Goal: Use online tool/utility: Use online tool/utility

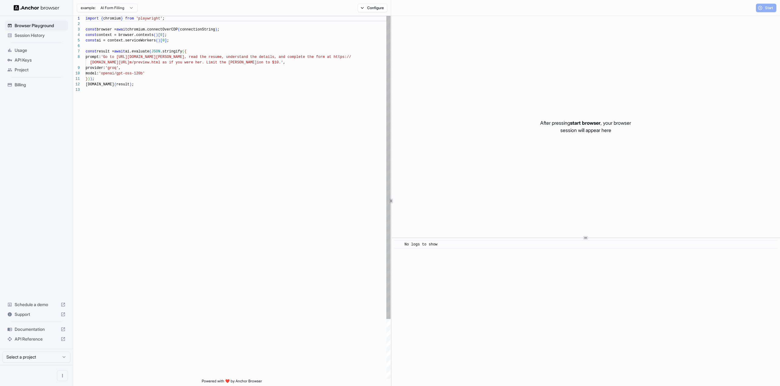
scroll to position [44, 0]
click at [203, 37] on div "import { chromium } from 'playwright' ; const browser = await chromium.connectO…" at bounding box center [238, 233] width 305 height 434
click at [192, 39] on div "const ai = context.serviceWorkers ( ) [ 0 ] ;" at bounding box center [238, 40] width 305 height 5
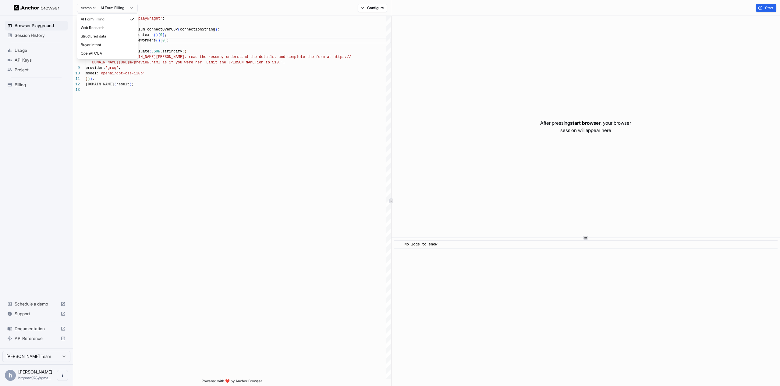
click at [127, 8] on html "Browser Playground Session History Usage API Keys Project Billing Schedule a de…" at bounding box center [390, 193] width 780 height 386
click at [369, 7] on button "Configure" at bounding box center [373, 8] width 30 height 9
click at [447, 47] on button "🇺🇸 US" at bounding box center [443, 48] width 24 height 9
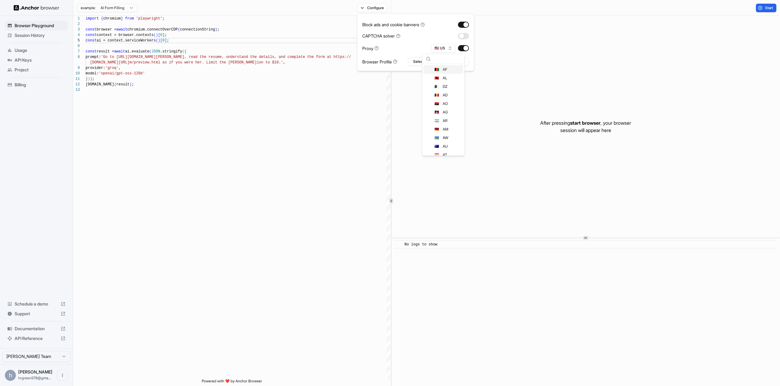
click at [424, 47] on div "Proxy 🇺🇸 US" at bounding box center [415, 48] width 107 height 9
click at [425, 62] on button "Select Profile..." at bounding box center [438, 61] width 61 height 9
click at [415, 53] on div "Block ads and cookie banners CAPTCHA solver Proxy 🇺🇸 US Browser Profile Select …" at bounding box center [415, 42] width 107 height 47
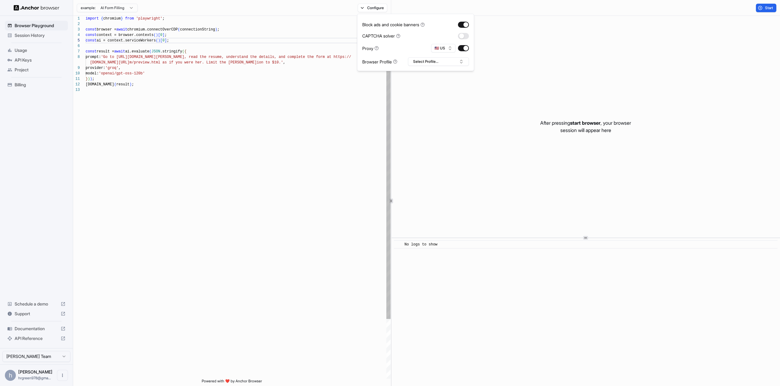
scroll to position [44, 0]
click at [274, 60] on div "import { chromium } from 'playwright' ; const browser = await chromium.connectO…" at bounding box center [238, 233] width 305 height 434
click at [141, 28] on div "import { chromium } from 'playwright' ; const browser = await chromium.connectO…" at bounding box center [238, 233] width 305 height 434
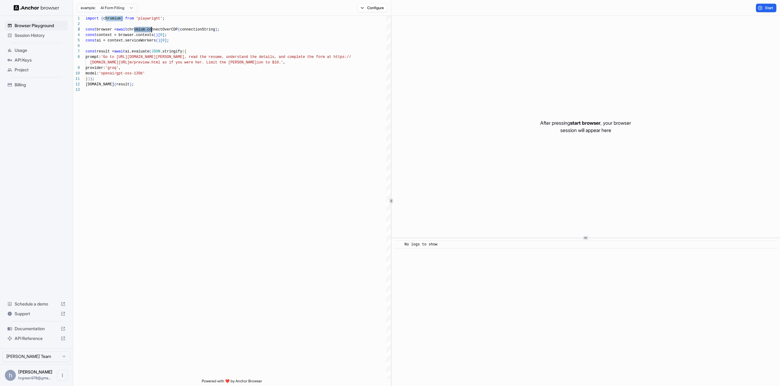
click at [123, 5] on html "Browser Playground Session History Usage API Keys Project Billing Schedule a de…" at bounding box center [390, 193] width 780 height 386
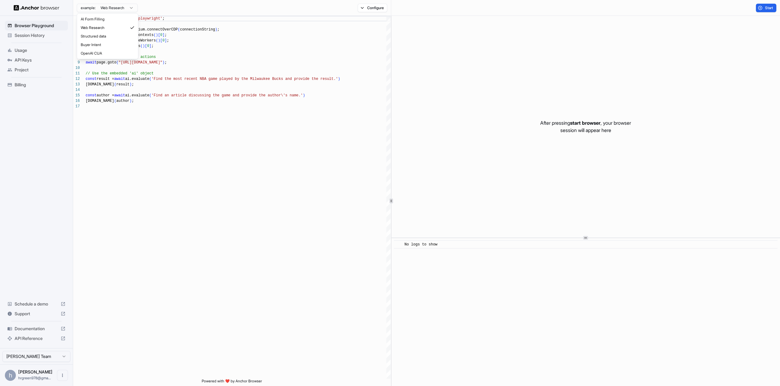
click at [111, 7] on html "Browser Playground Session History Usage API Keys Project Billing Schedule a de…" at bounding box center [390, 193] width 780 height 386
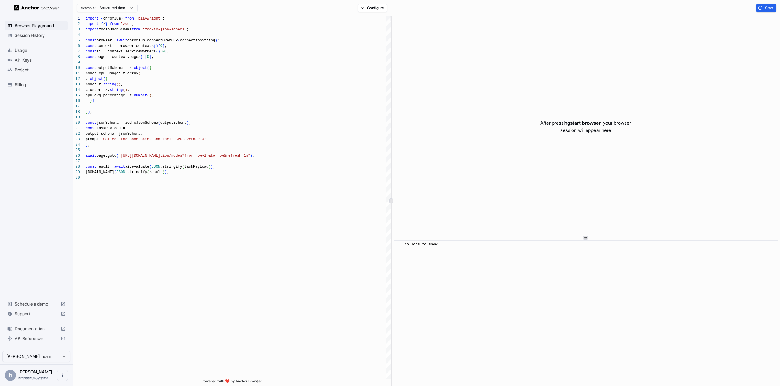
click at [114, 13] on div "example: Structured data" at bounding box center [105, 7] width 65 height 11
click at [115, 10] on html "Browser Playground Session History Usage API Keys Project Billing Schedule a de…" at bounding box center [390, 193] width 780 height 386
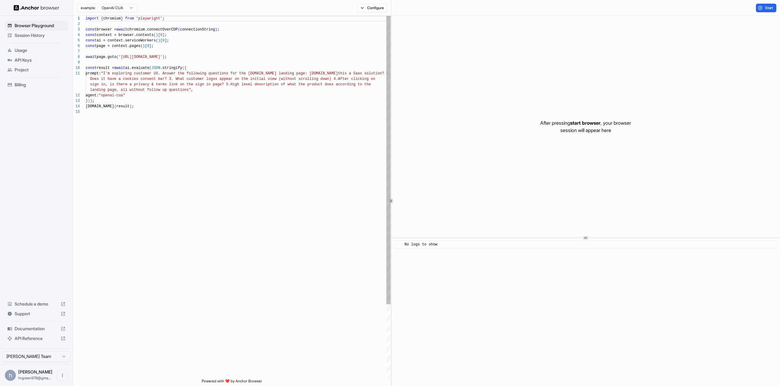
scroll to position [55, 0]
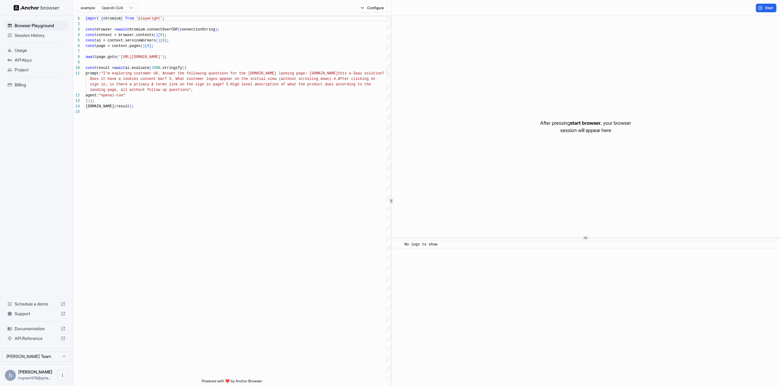
click at [116, 12] on div "example: OpenAI CUA" at bounding box center [105, 7] width 65 height 11
click at [118, 7] on html "Browser Playground Session History Usage API Keys Project Billing Schedule a de…" at bounding box center [390, 193] width 780 height 386
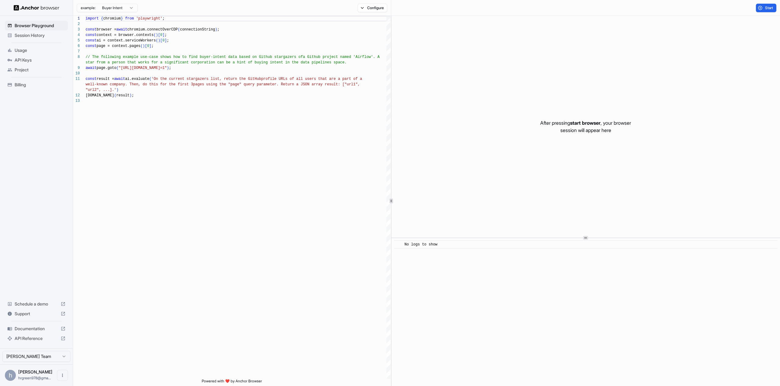
click at [120, 5] on html "Browser Playground Session History Usage API Keys Project Billing Schedule a de…" at bounding box center [390, 193] width 780 height 386
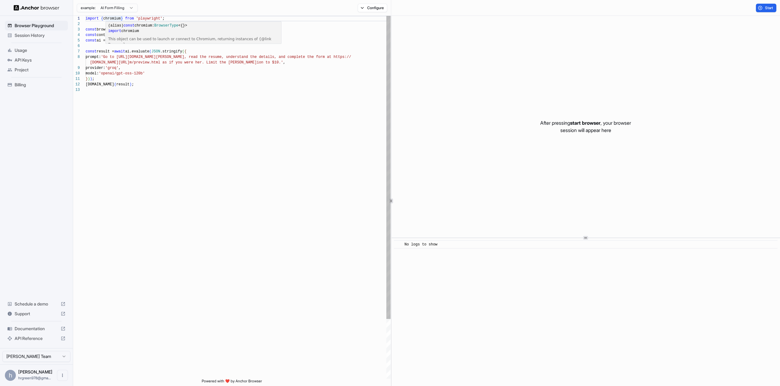
type textarea "**********"
click at [179, 91] on div "import { chromium } from 'playwright' ; const browser = await chromium.connectO…" at bounding box center [238, 233] width 305 height 434
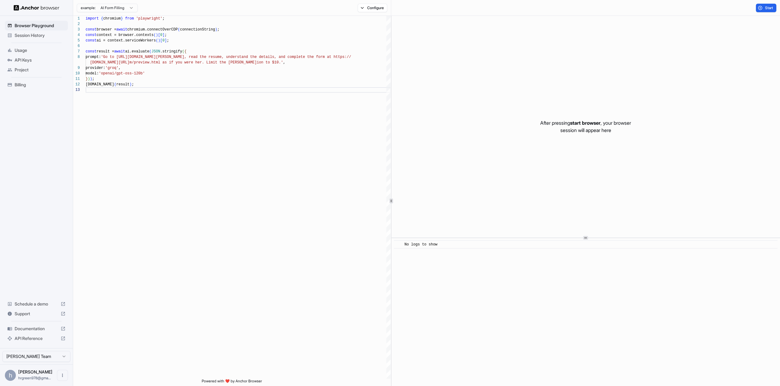
click at [26, 38] on span "Session History" at bounding box center [40, 35] width 51 height 6
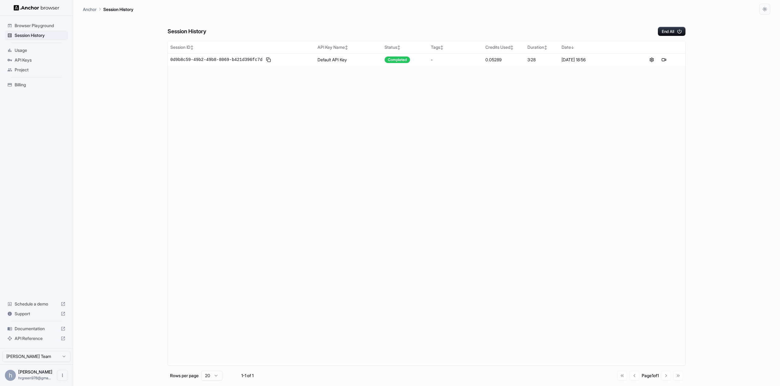
click at [31, 27] on span "Browser Playground" at bounding box center [40, 26] width 51 height 6
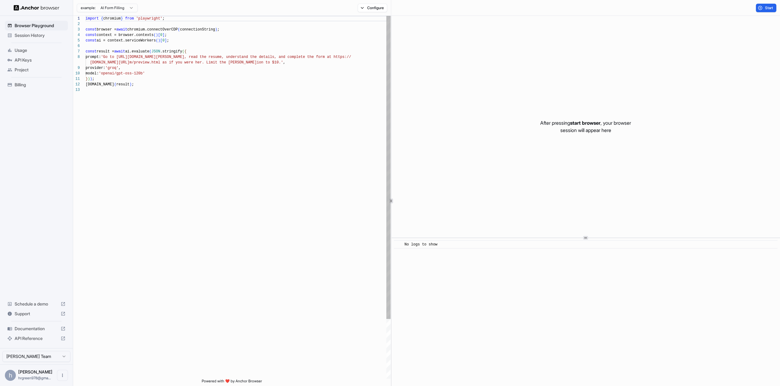
scroll to position [44, 0]
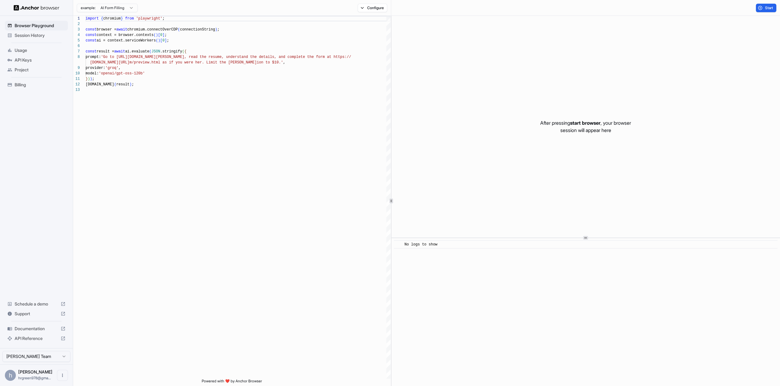
click at [27, 51] on span "Usage" at bounding box center [40, 50] width 51 height 6
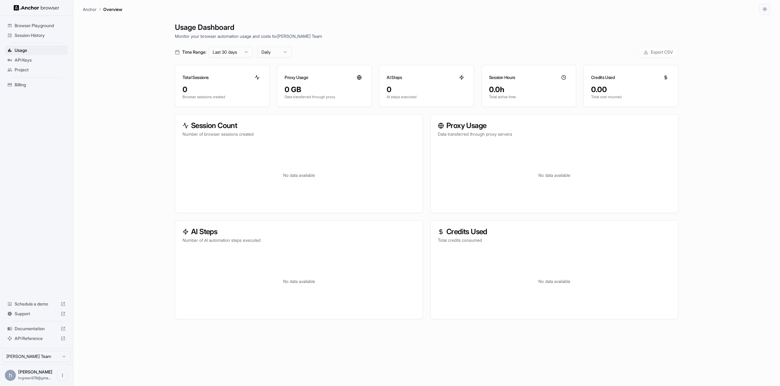
click at [31, 26] on span "Browser Playground" at bounding box center [40, 26] width 51 height 6
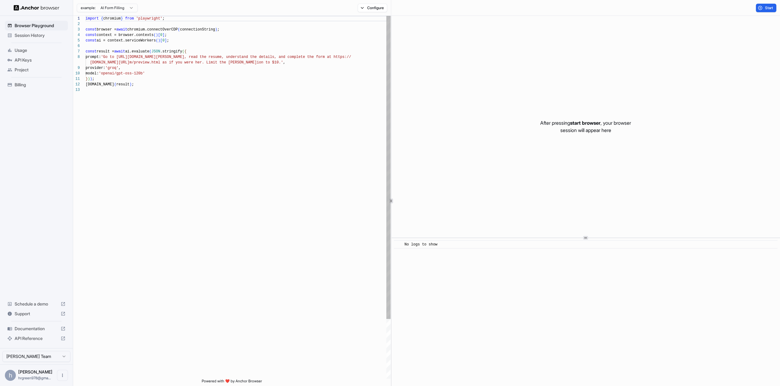
scroll to position [44, 0]
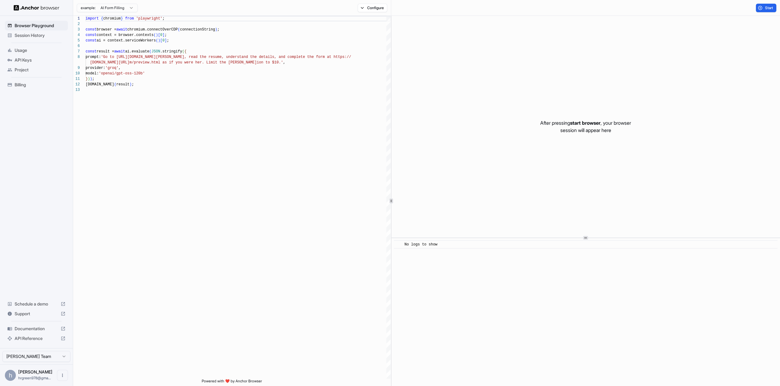
click at [27, 63] on div "API Keys" at bounding box center [36, 60] width 63 height 10
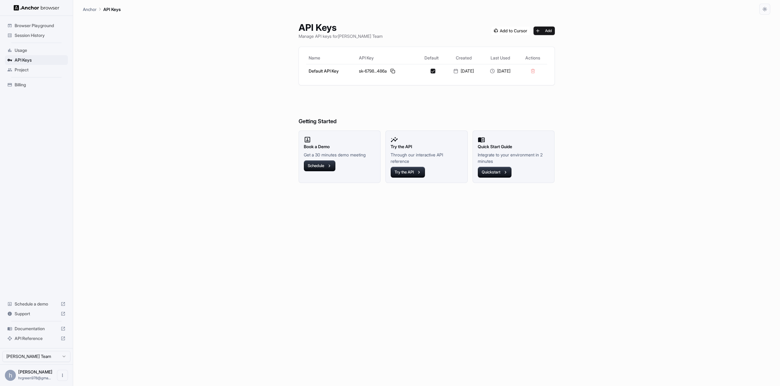
click at [30, 23] on span "Browser Playground" at bounding box center [40, 26] width 51 height 6
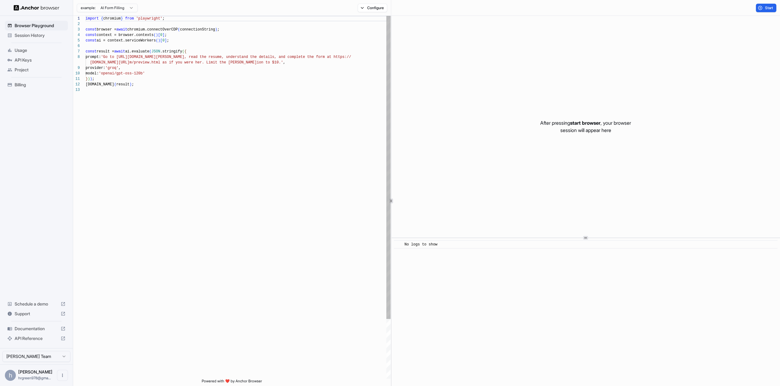
scroll to position [11, 0]
click at [199, 30] on div "import { chromium } from 'playwright' ; const browser = await chromium.connectO…" at bounding box center [238, 233] width 305 height 434
click at [168, 82] on div "import { chromium } from 'playwright' ; const browser = await chromium.connectO…" at bounding box center [238, 233] width 305 height 434
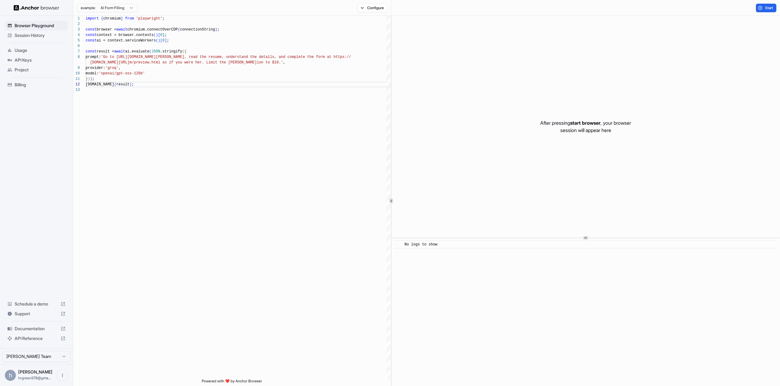
click at [765, 8] on span "Start" at bounding box center [769, 7] width 9 height 5
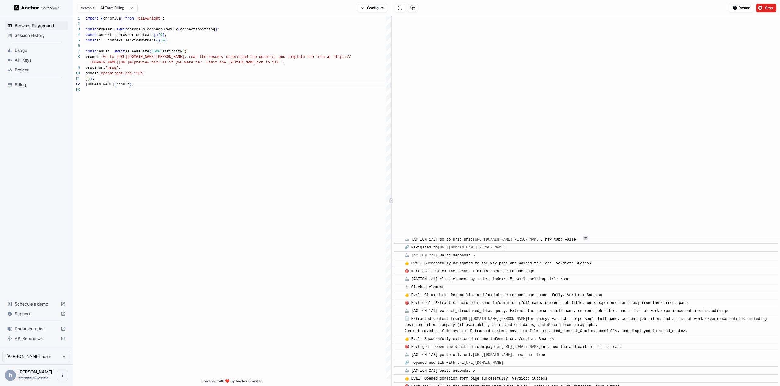
scroll to position [0, 0]
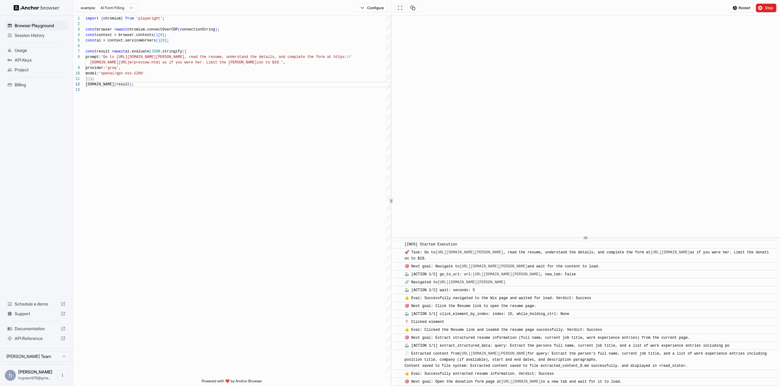
click at [399, 255] on div "​" at bounding box center [397, 255] width 6 height 12
drag, startPoint x: 436, startPoint y: 296, endPoint x: 594, endPoint y: 298, distance: 158.1
click at [593, 298] on div "👍 Eval: Successfully navigated to the Wix page and waited for load. Verdict: Su…" at bounding box center [498, 298] width 189 height 6
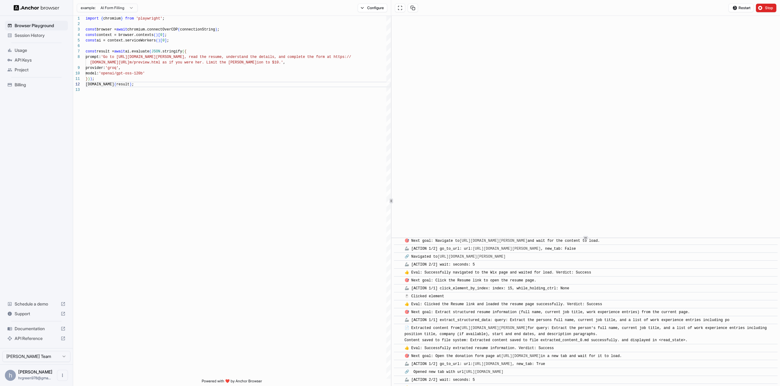
scroll to position [28, 0]
drag, startPoint x: 431, startPoint y: 301, endPoint x: 606, endPoint y: 300, distance: 175.1
click at [604, 300] on div "👍 Eval: Clicked the Resume link and loaded the resume page successfully. Verdic…" at bounding box center [504, 301] width 200 height 6
click at [604, 301] on div "👍 Eval: Clicked the Resume link and loaded the resume page successfully. Verdic…" at bounding box center [504, 301] width 200 height 6
drag, startPoint x: 605, startPoint y: 301, endPoint x: 406, endPoint y: 297, distance: 198.9
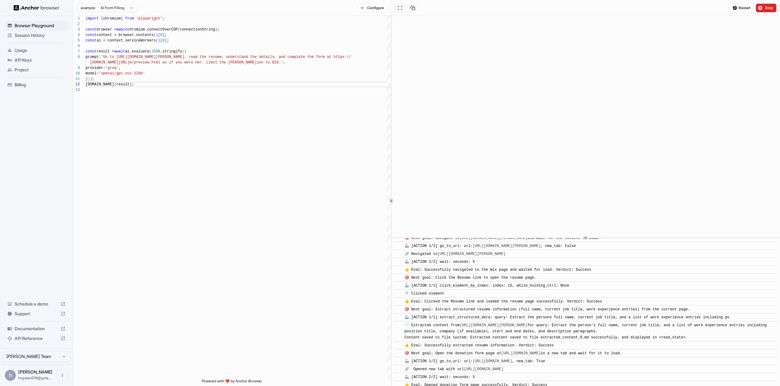
click at [406, 297] on div "​ 👍 [PERSON_NAME]: Clicked the Resume link and loaded the resume page successfu…" at bounding box center [585, 301] width 383 height 8
click at [434, 299] on span "👍 Eval: Clicked the Resume link and loaded the resume page successfully. Verdic…" at bounding box center [503, 301] width 198 height 4
drag, startPoint x: 437, startPoint y: 309, endPoint x: 523, endPoint y: 310, distance: 86.2
click at [523, 310] on span "🎯 Next goal: Extract structured resume information (full name, current job titl…" at bounding box center [546, 309] width 285 height 4
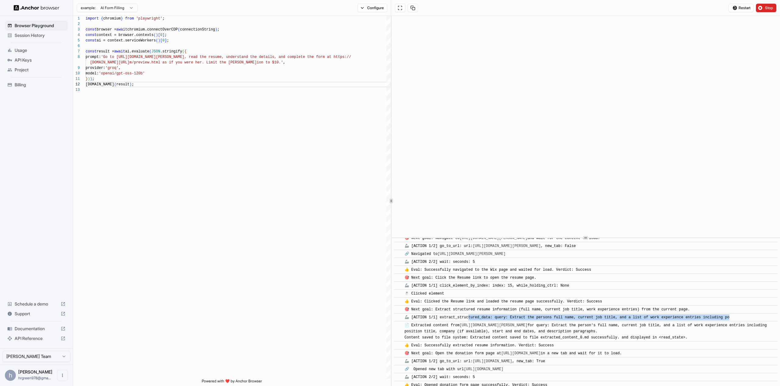
drag, startPoint x: 468, startPoint y: 314, endPoint x: 727, endPoint y: 320, distance: 259.6
click at [727, 320] on div "​ [INFO] Started Execution ​ 🚀 Task: Go to [URL][DOMAIN_NAME][PERSON_NAME] , re…" at bounding box center [585, 368] width 383 height 312
click at [726, 321] on div "​ 📄 Extracted content from [URL][DOMAIN_NAME][PERSON_NAME] for query: Extract t…" at bounding box center [585, 331] width 383 height 20
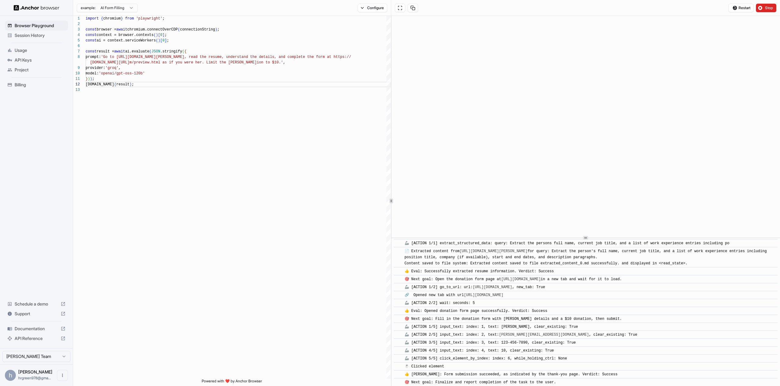
scroll to position [103, 0]
drag, startPoint x: 449, startPoint y: 261, endPoint x: 691, endPoint y: 265, distance: 242.5
click at [691, 265] on div "📄 Extracted content from [URL][DOMAIN_NAME][PERSON_NAME] for query: Extract the…" at bounding box center [587, 257] width 366 height 18
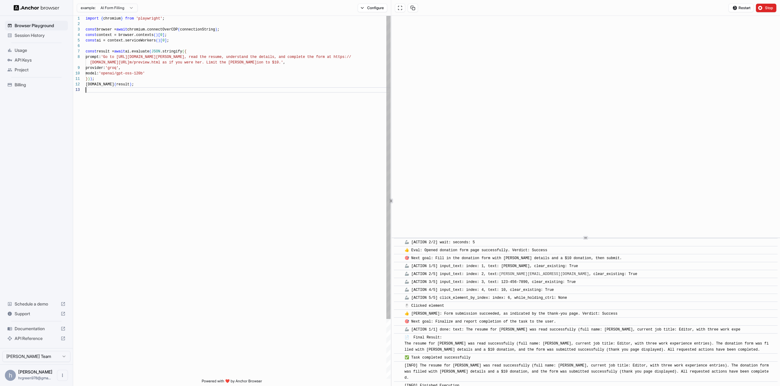
scroll to position [16, 0]
click at [210, 87] on div "import { chromium } from 'playwright' ; const browser = await chromium.connectO…" at bounding box center [238, 233] width 305 height 434
click at [205, 87] on div at bounding box center [238, 89] width 305 height 5
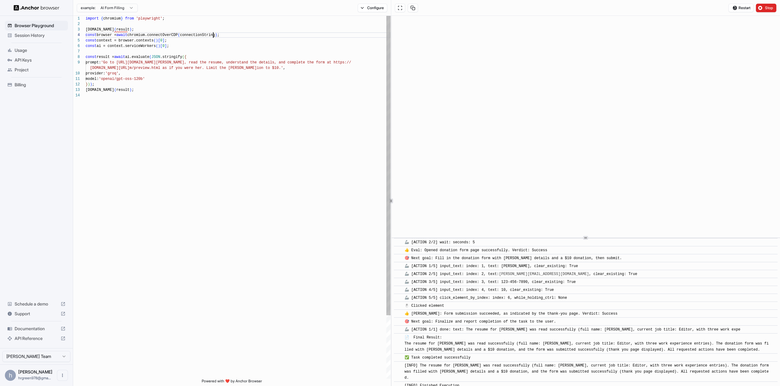
click at [213, 37] on div "import { chromium } from 'playwright' ; const browser = await chromium.connectO…" at bounding box center [238, 235] width 305 height 439
click at [126, 30] on div "import { chromium } from 'playwright' ; const browser = await chromium.connectO…" at bounding box center [238, 235] width 305 height 439
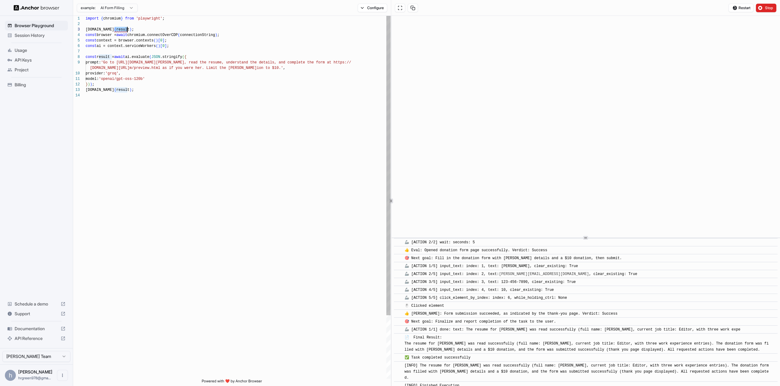
click at [126, 30] on div "import { chromium } from 'playwright' ; const browser = await chromium.connectO…" at bounding box center [238, 235] width 305 height 439
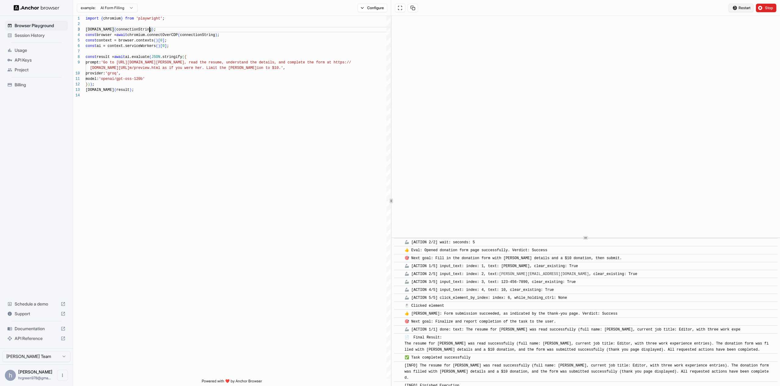
type textarea "**********"
click at [743, 8] on span "Restart" at bounding box center [744, 7] width 12 height 5
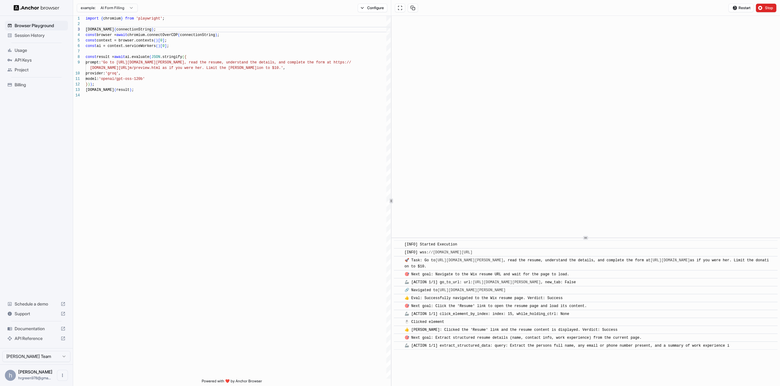
scroll to position [65, 0]
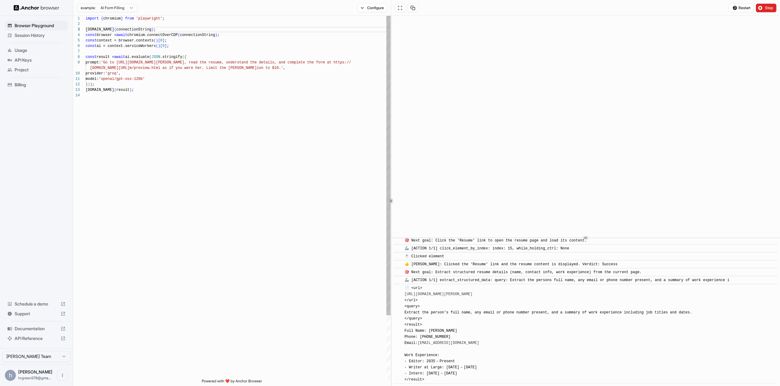
click at [178, 37] on div "import { chromium } from 'playwright' ; const browser = await chromium.connectO…" at bounding box center [238, 235] width 305 height 439
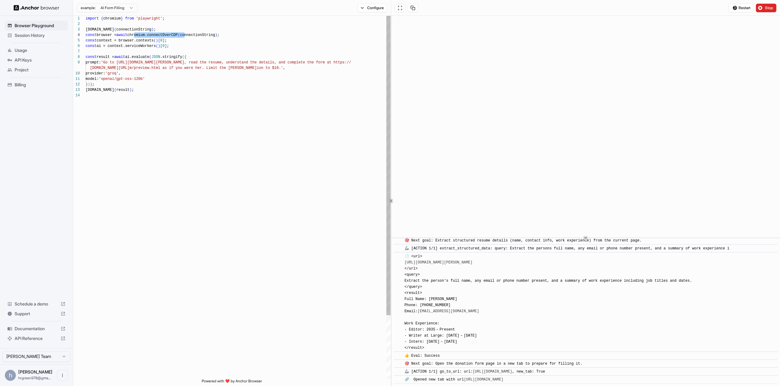
scroll to position [121, 0]
